Goal: Task Accomplishment & Management: Manage account settings

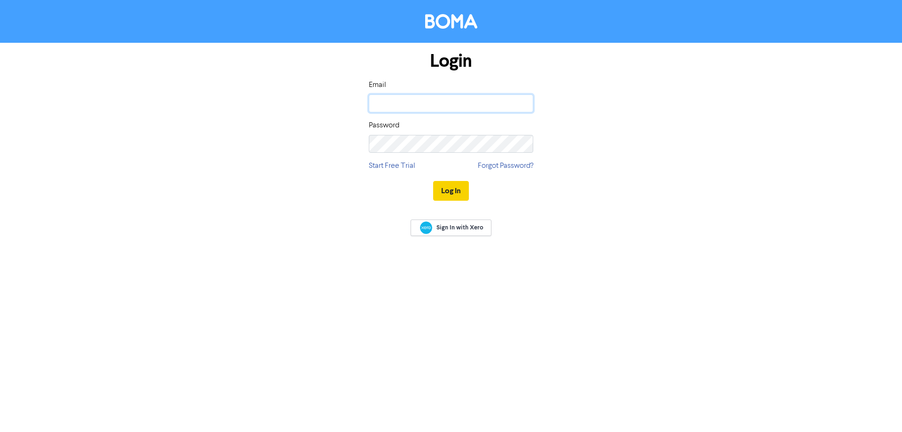
type input "[EMAIL_ADDRESS][DOMAIN_NAME]"
click at [444, 188] on button "Log In" at bounding box center [451, 191] width 36 height 20
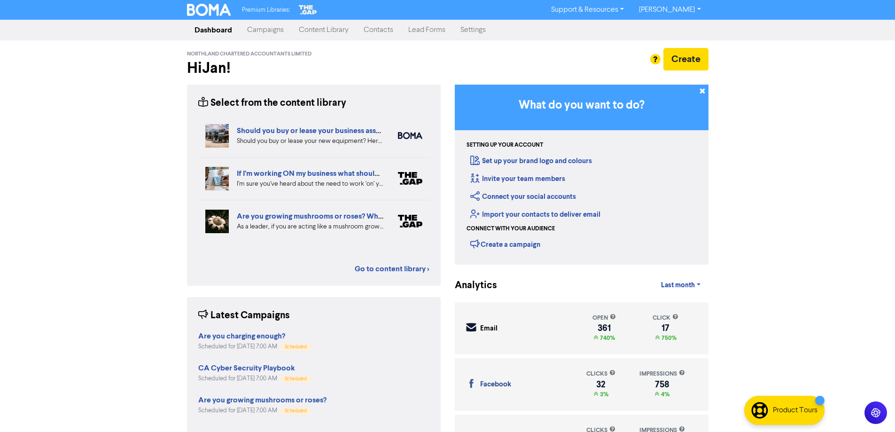
click at [380, 29] on link "Contacts" at bounding box center [378, 30] width 45 height 19
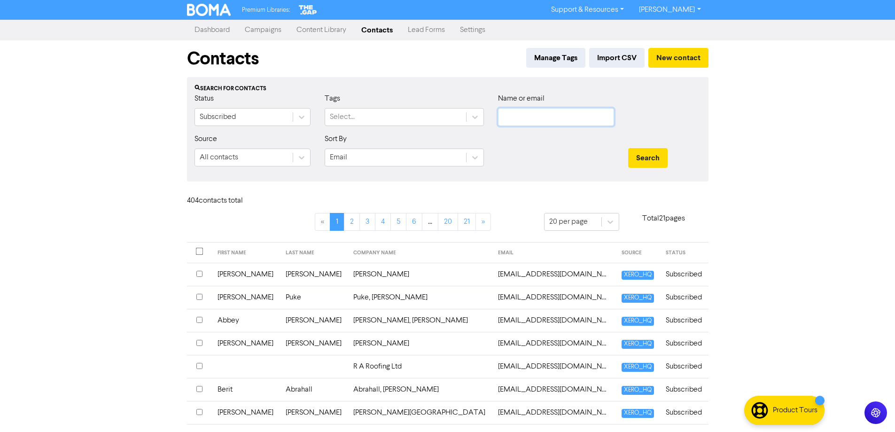
click at [528, 114] on input "text" at bounding box center [556, 117] width 116 height 18
click at [628, 148] on button "Search" at bounding box center [647, 158] width 39 height 20
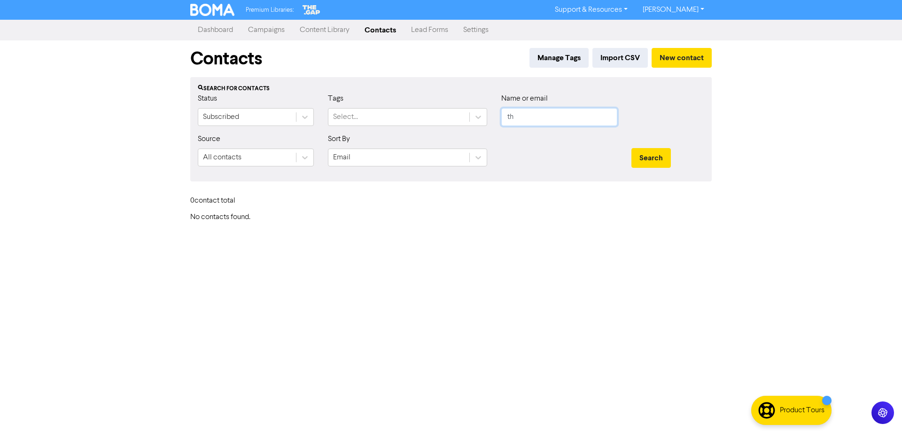
type input "t"
type input "[PERSON_NAME]"
click at [631, 148] on button "Search" at bounding box center [650, 158] width 39 height 20
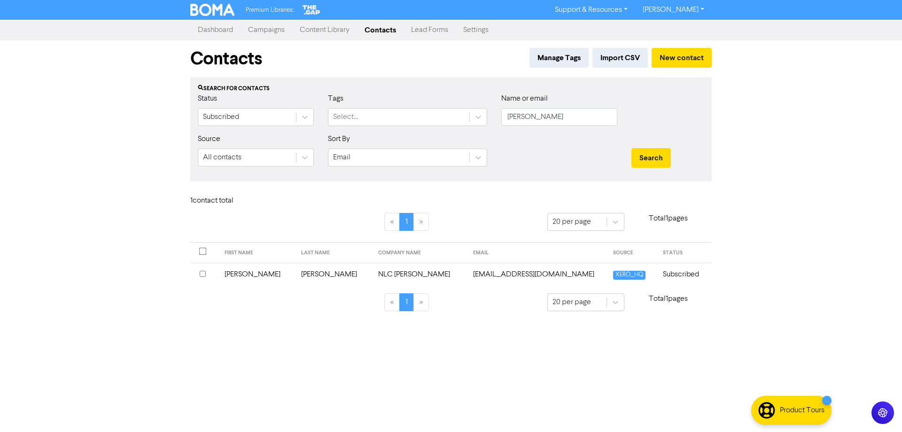
click at [203, 277] on div at bounding box center [205, 274] width 10 height 11
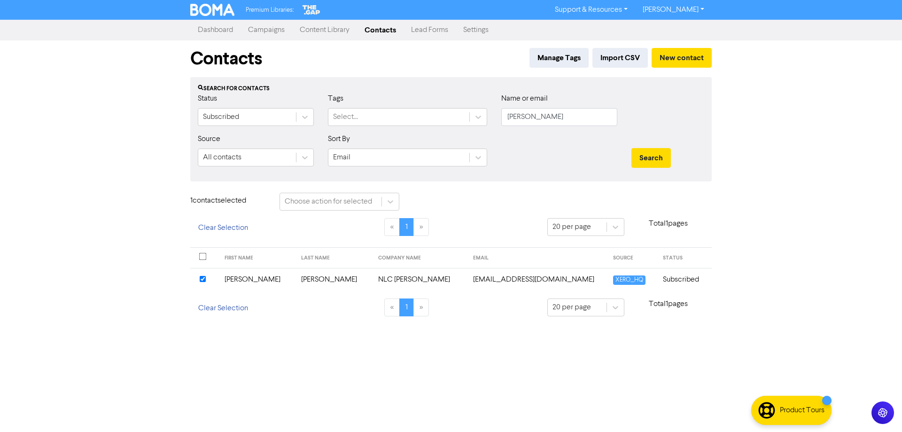
click at [677, 279] on td "Subscribed" at bounding box center [684, 279] width 54 height 23
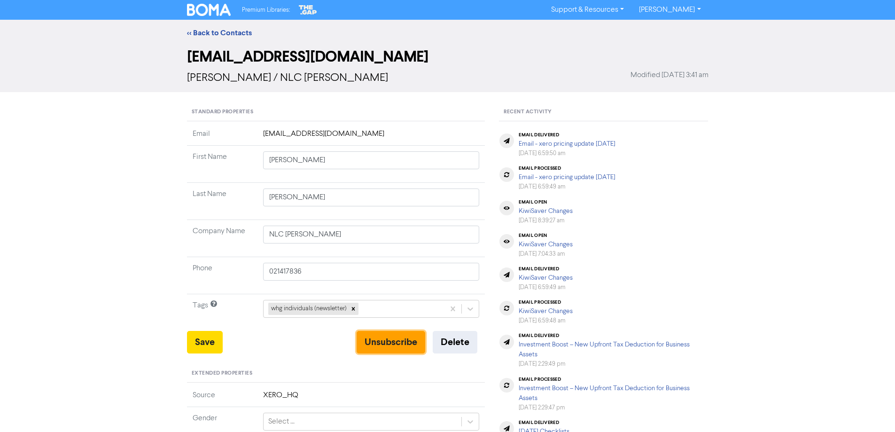
click at [388, 344] on button "Unsubscribe" at bounding box center [390, 342] width 69 height 23
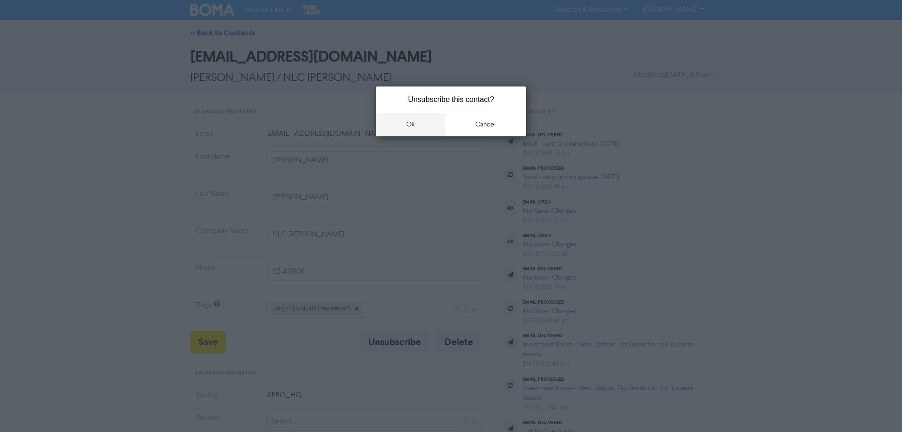
click at [411, 123] on button "ok" at bounding box center [411, 124] width 70 height 23
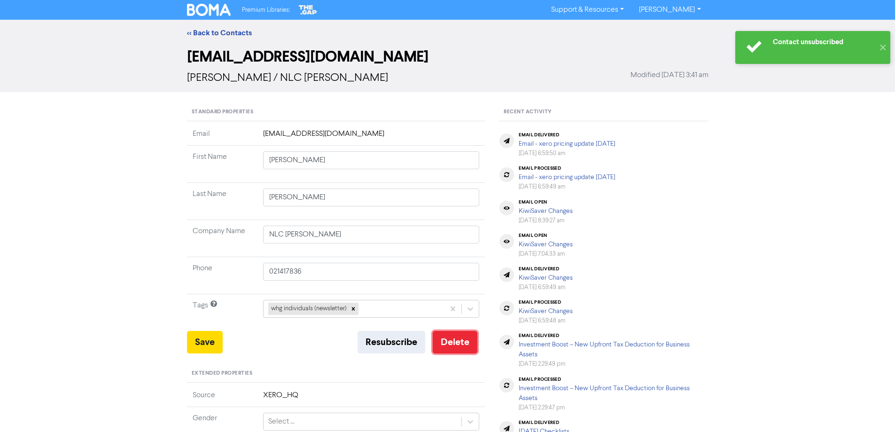
click at [456, 347] on button "Delete" at bounding box center [455, 342] width 45 height 23
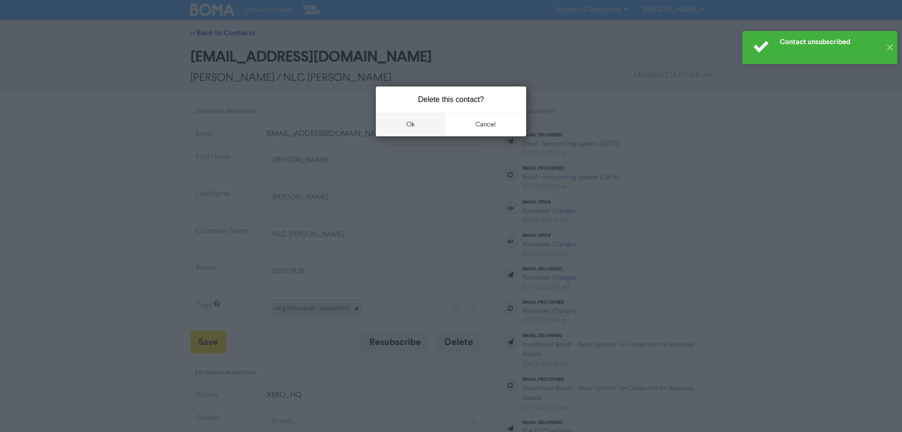
click at [408, 126] on button "ok" at bounding box center [411, 124] width 70 height 23
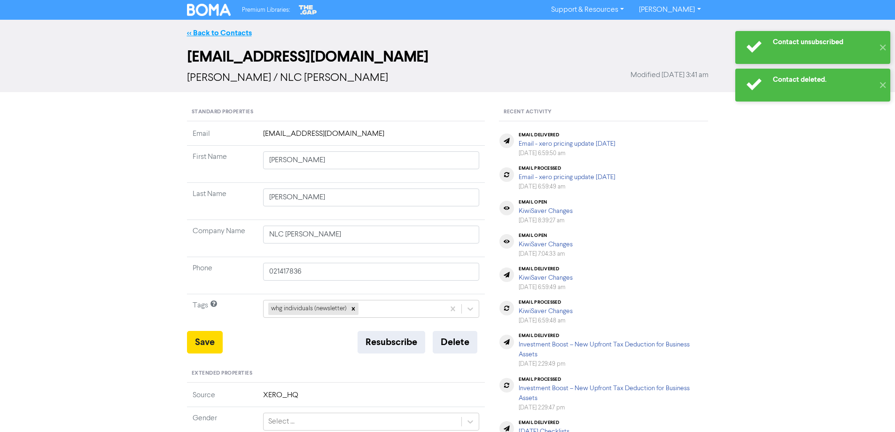
click at [208, 31] on link "<< Back to Contacts" at bounding box center [219, 32] width 65 height 9
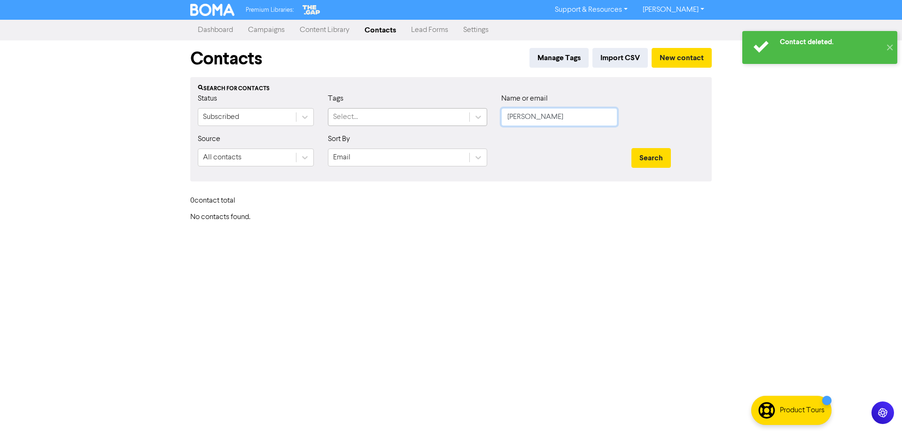
drag, startPoint x: 547, startPoint y: 115, endPoint x: 452, endPoint y: 124, distance: 94.9
click at [452, 124] on div "Status Subscribed Tags Select... Name or email [PERSON_NAME]" at bounding box center [451, 113] width 520 height 40
type input "[PERSON_NAME]"
click at [631, 148] on button "Search" at bounding box center [650, 158] width 39 height 20
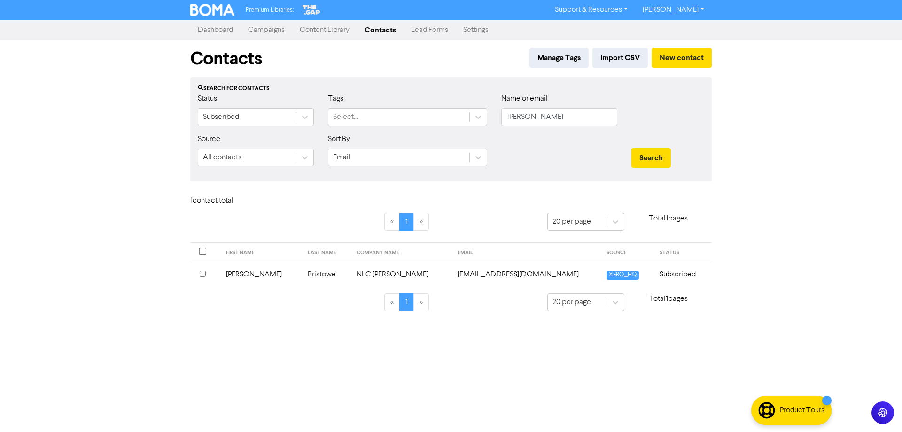
click at [201, 274] on input "checkbox" at bounding box center [203, 274] width 6 height 6
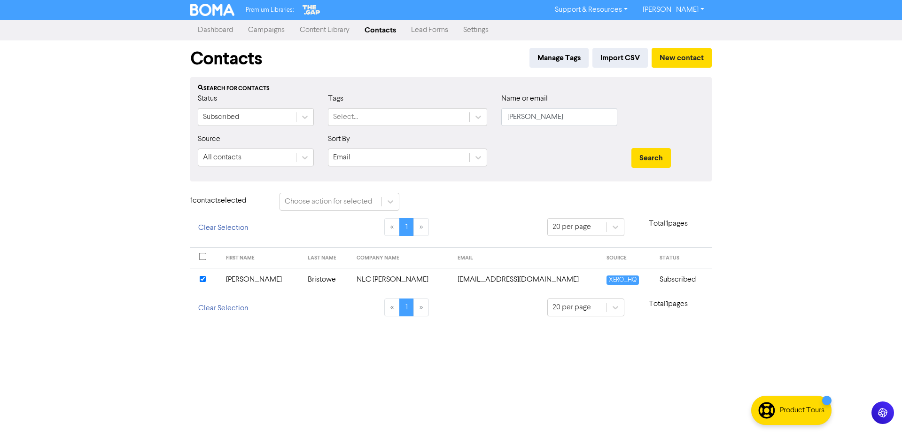
click at [678, 275] on td "Subscribed" at bounding box center [683, 279] width 58 height 23
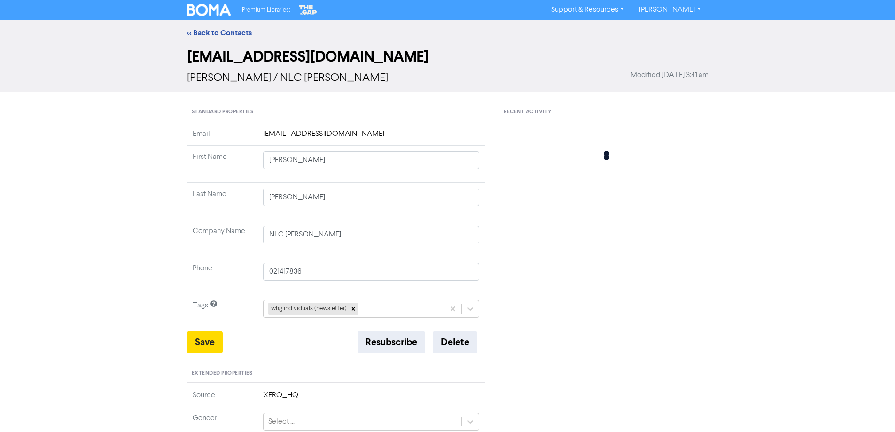
type input "[PERSON_NAME]"
type input "Bristowe"
type input "NLC [PERSON_NAME]"
type input "021504997"
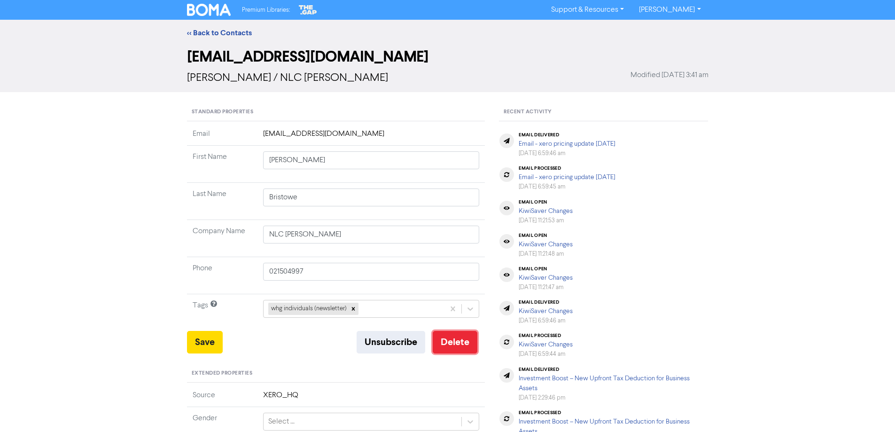
click at [462, 342] on button "Delete" at bounding box center [455, 342] width 45 height 23
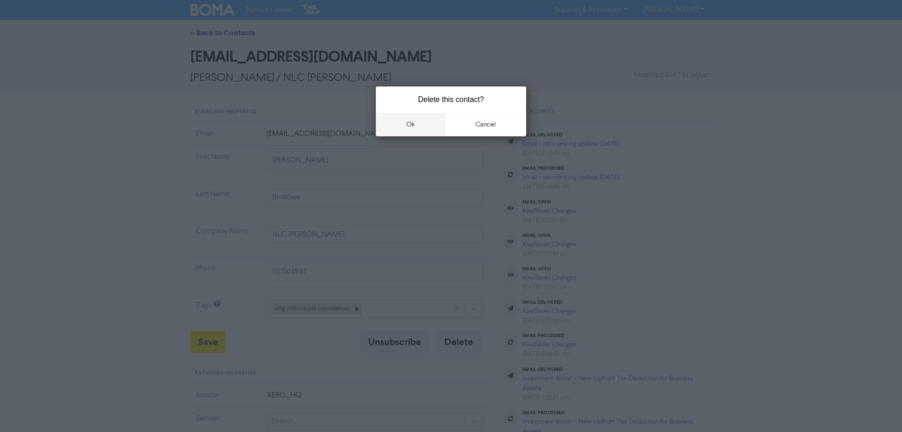
click at [415, 124] on button "ok" at bounding box center [411, 124] width 70 height 23
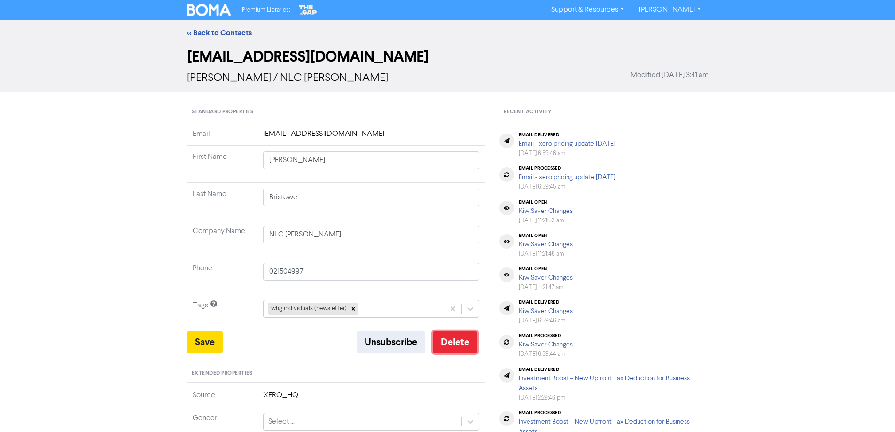
click at [453, 337] on button "Delete" at bounding box center [455, 342] width 45 height 23
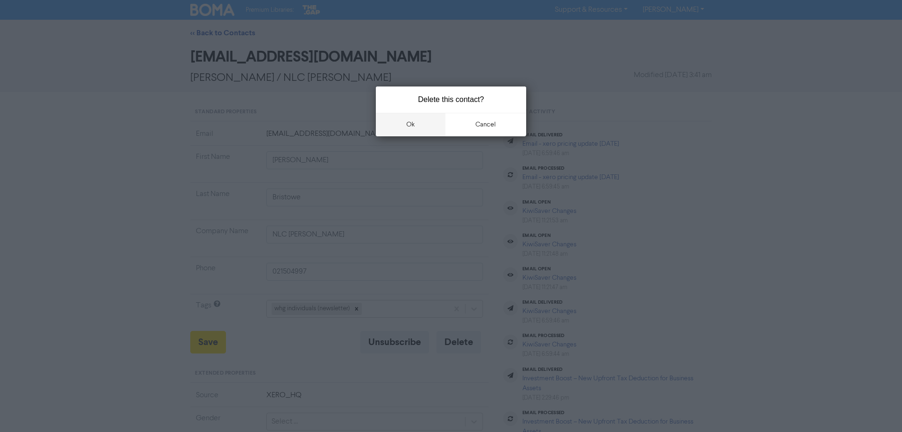
click at [412, 126] on button "ok" at bounding box center [411, 124] width 70 height 23
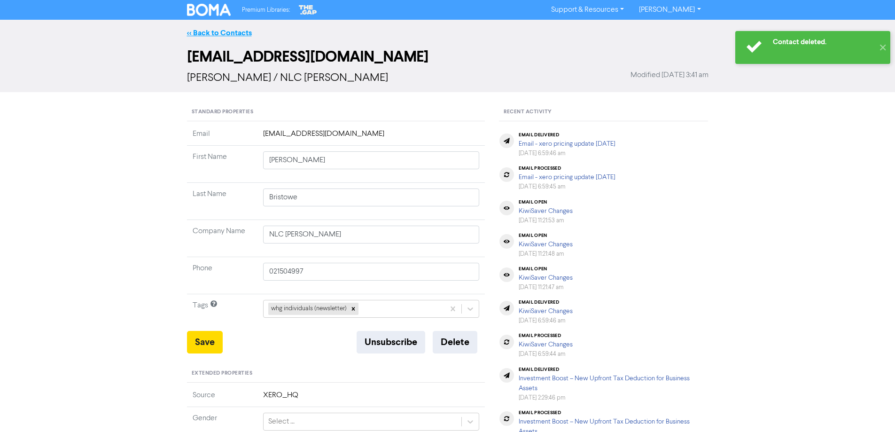
click at [214, 32] on link "<< Back to Contacts" at bounding box center [219, 32] width 65 height 9
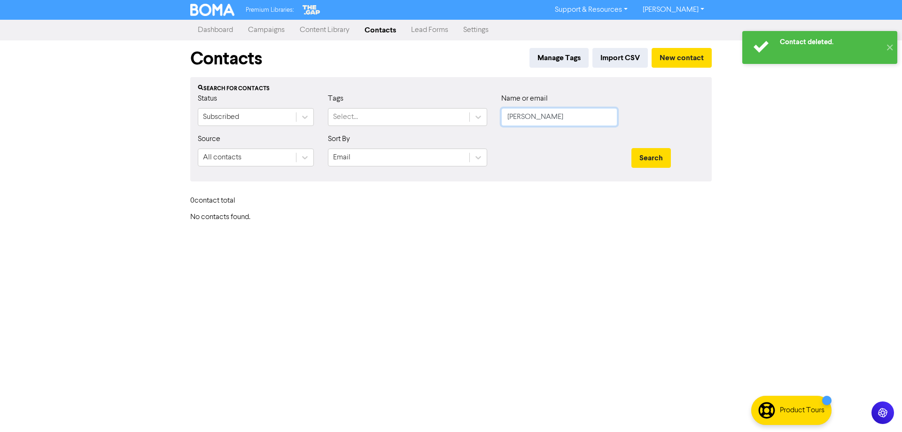
drag, startPoint x: 526, startPoint y: 116, endPoint x: 496, endPoint y: 118, distance: 29.7
click at [496, 118] on div "Name or email [PERSON_NAME]" at bounding box center [559, 113] width 130 height 40
type input "rupap"
click at [631, 148] on button "Search" at bounding box center [650, 158] width 39 height 20
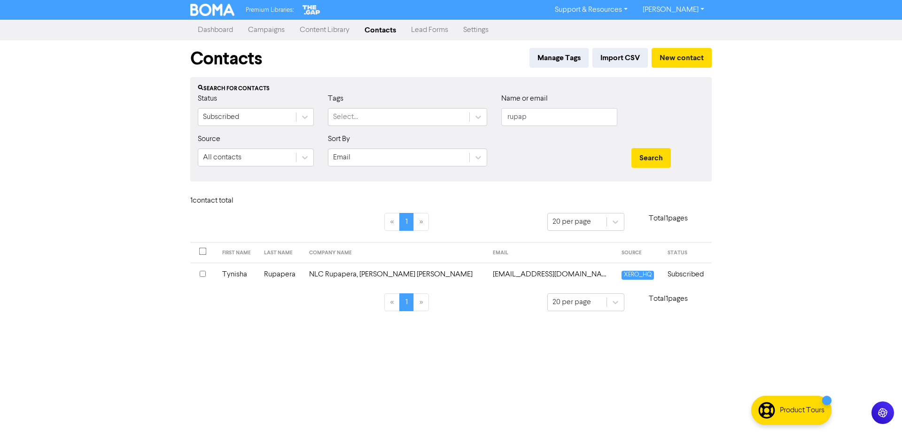
click at [293, 275] on td "Rupapera" at bounding box center [280, 274] width 45 height 23
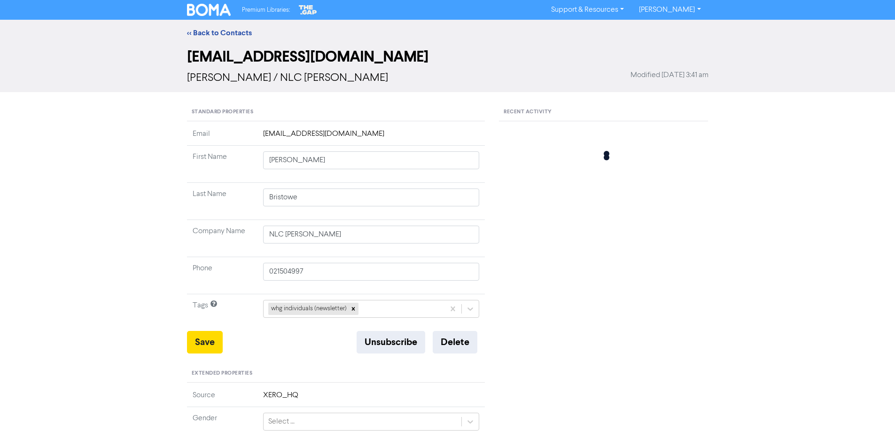
type input "Tynisha"
type input "Rupapera"
type input "NLC Rupapera, [PERSON_NAME] [PERSON_NAME]"
type input "02108613267"
type input "[STREET_ADDRESS]"
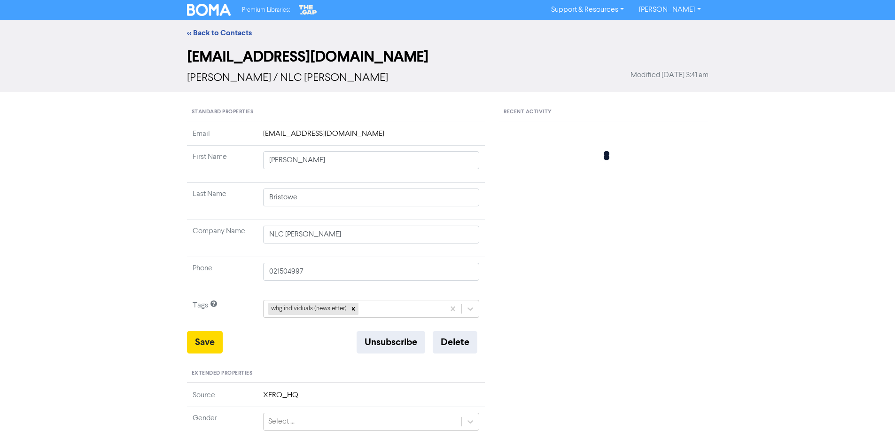
type input "Kaitaia"
type input "0481"
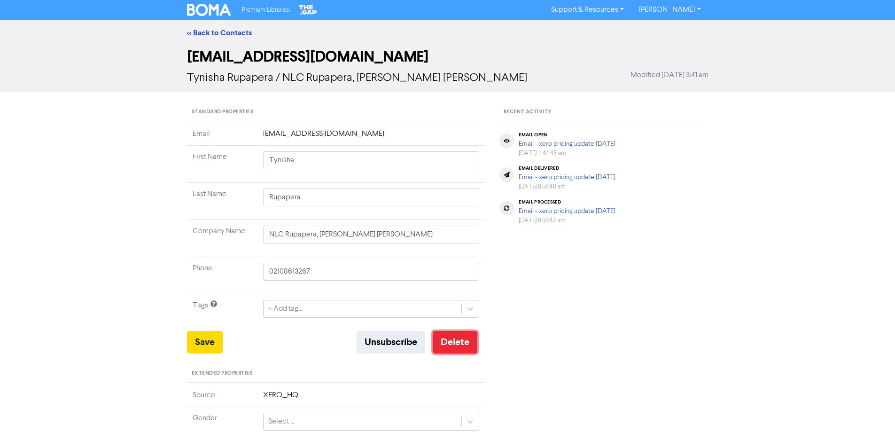
click at [457, 343] on button "Delete" at bounding box center [455, 342] width 45 height 23
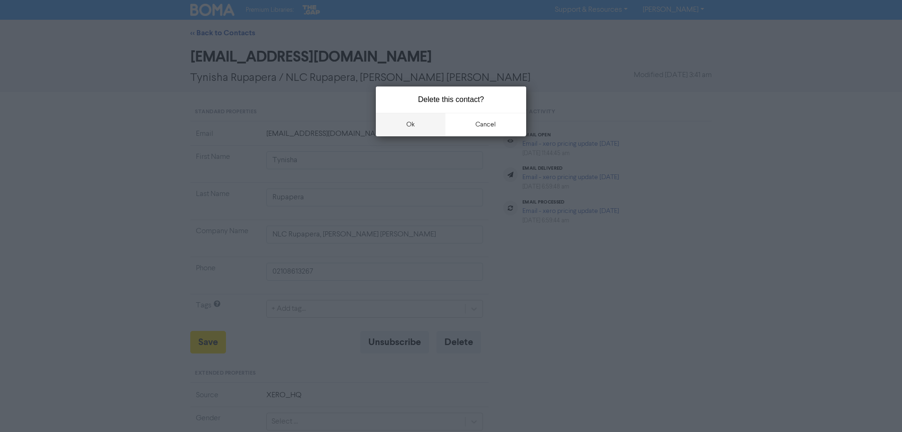
click at [414, 126] on button "ok" at bounding box center [411, 124] width 70 height 23
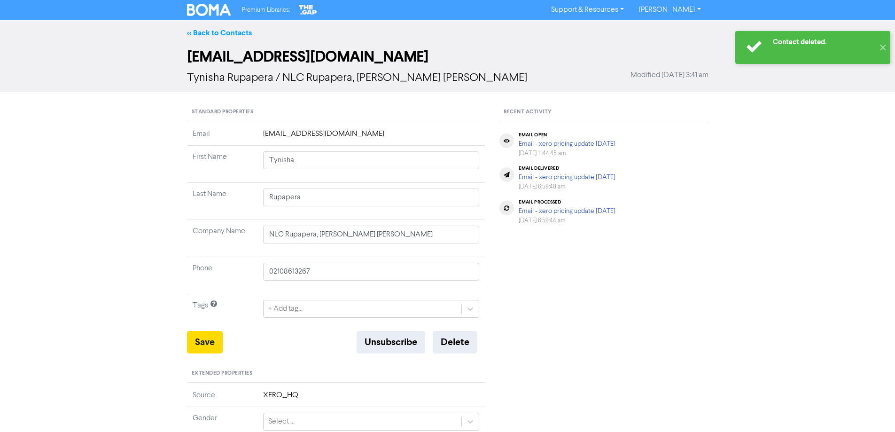
click at [219, 31] on link "<< Back to Contacts" at bounding box center [219, 32] width 65 height 9
